Goal: Task Accomplishment & Management: Use online tool/utility

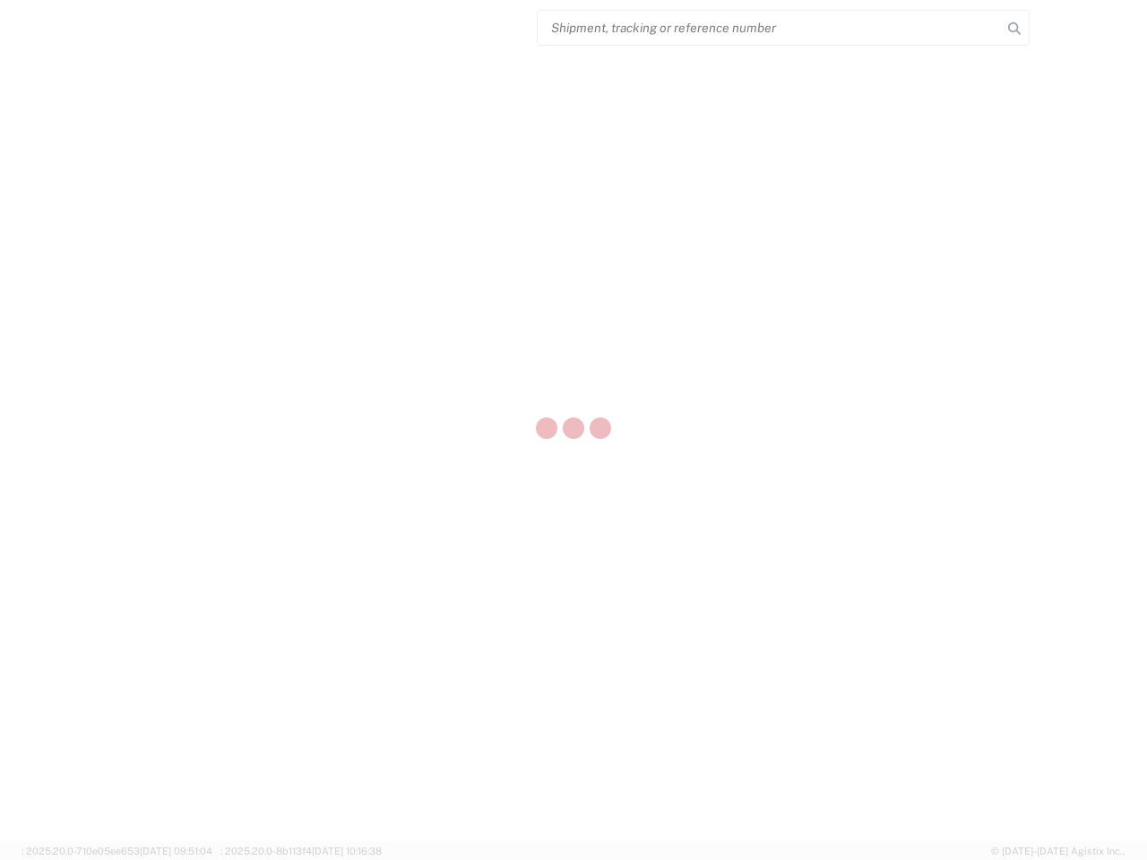
select select "US"
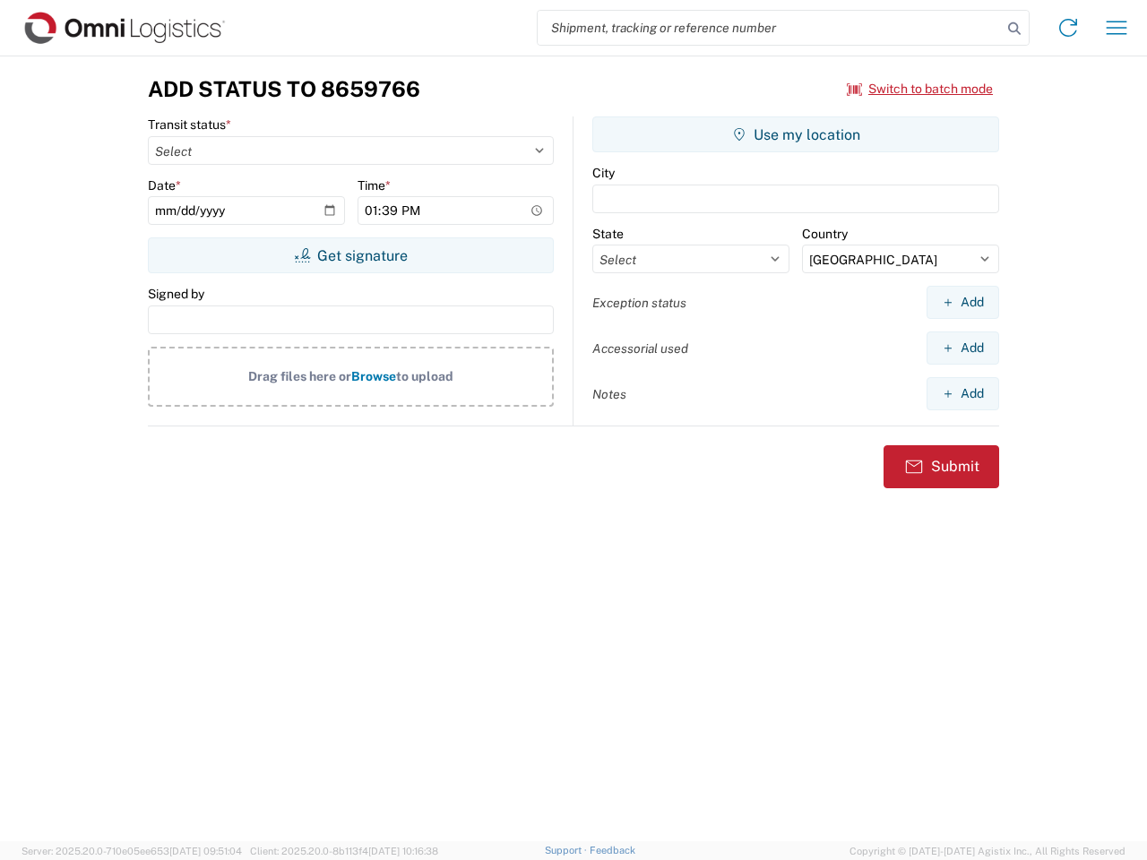
click at [769, 28] on input "search" at bounding box center [769, 28] width 464 height 34
click at [1014, 29] on icon at bounding box center [1013, 28] width 25 height 25
click at [1068, 28] on icon at bounding box center [1067, 27] width 29 height 29
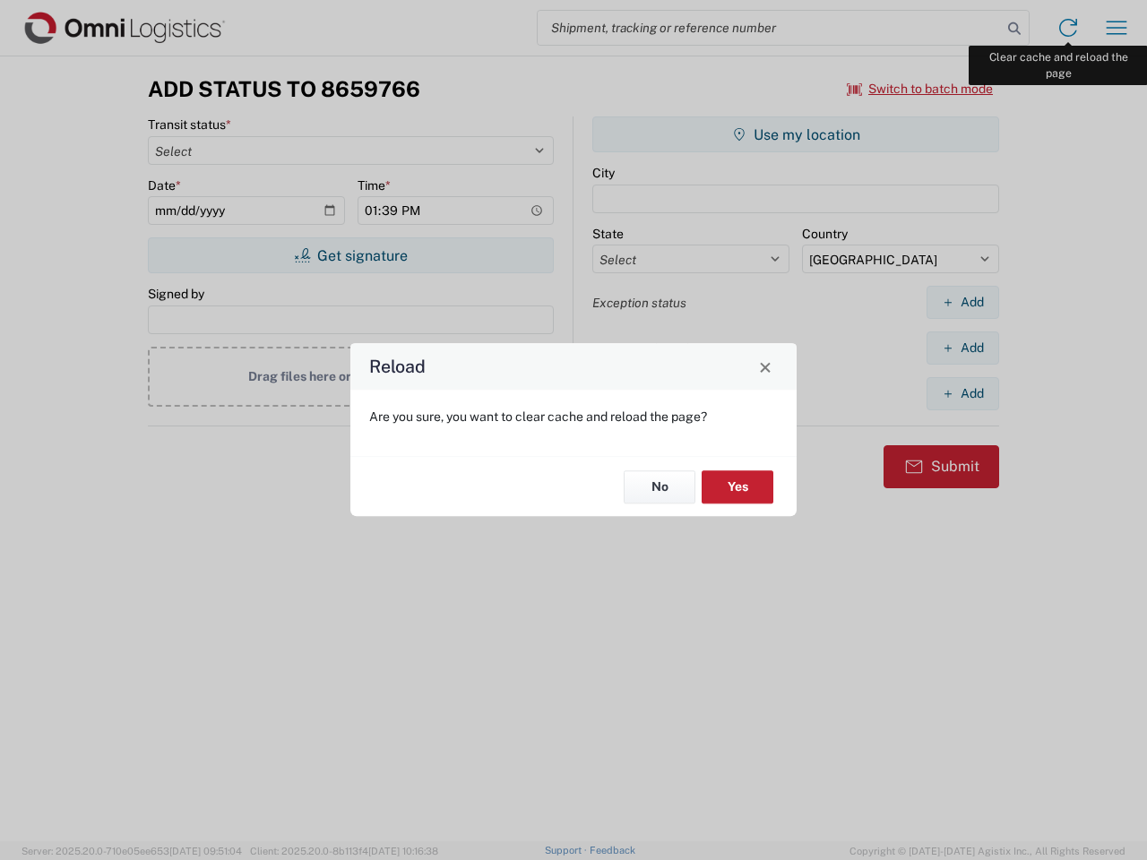
click at [1116, 28] on div "Reload Are you sure, you want to clear cache and reload the page? No Yes" at bounding box center [573, 430] width 1147 height 860
click at [920, 89] on div "Reload Are you sure, you want to clear cache and reload the page? No Yes" at bounding box center [573, 430] width 1147 height 860
click at [350, 255] on div "Reload Are you sure, you want to clear cache and reload the page? No Yes" at bounding box center [573, 430] width 1147 height 860
click at [795, 134] on div "Reload Are you sure, you want to clear cache and reload the page? No Yes" at bounding box center [573, 430] width 1147 height 860
click at [962, 302] on div "Reload Are you sure, you want to clear cache and reload the page? No Yes" at bounding box center [573, 430] width 1147 height 860
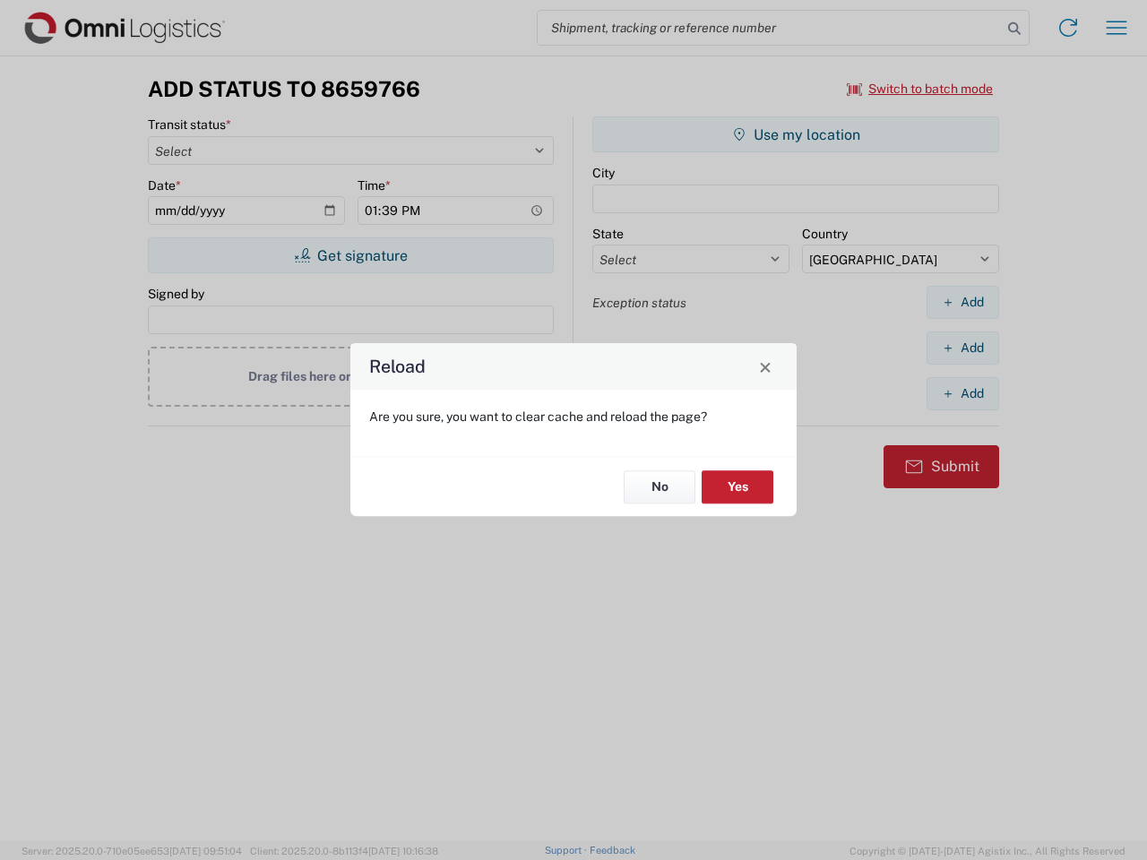
click at [962, 348] on div "Reload Are you sure, you want to clear cache and reload the page? No Yes" at bounding box center [573, 430] width 1147 height 860
click at [962, 393] on div "Reload Are you sure, you want to clear cache and reload the page? No Yes" at bounding box center [573, 430] width 1147 height 860
